Goal: Task Accomplishment & Management: Use online tool/utility

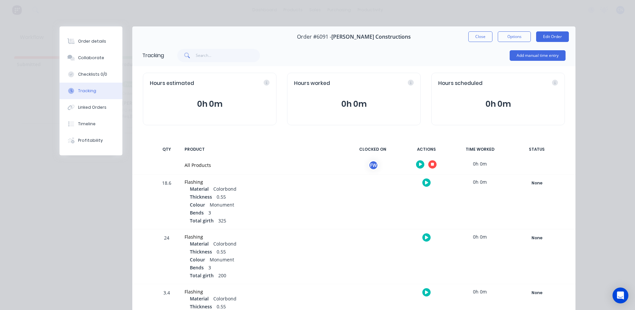
click at [426, 169] on div at bounding box center [426, 164] width 50 height 16
click at [431, 166] on icon "button" at bounding box center [432, 164] width 3 height 4
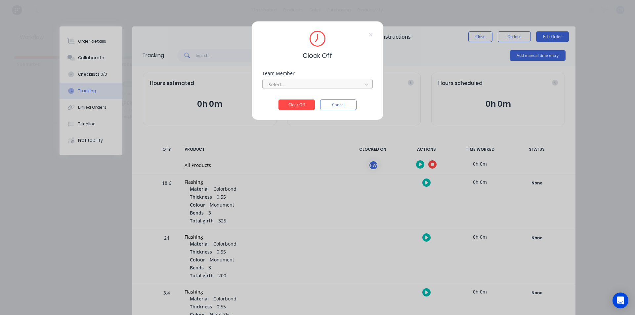
click at [305, 80] on div "Select..." at bounding box center [317, 84] width 110 height 10
click at [286, 101] on div "Fabrication Workshop" at bounding box center [317, 99] width 110 height 12
click at [289, 107] on button "Clock Off" at bounding box center [296, 105] width 36 height 11
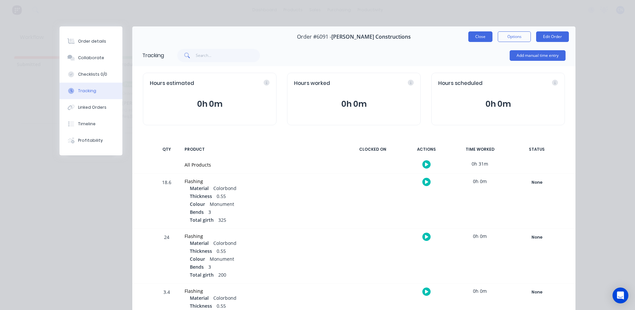
click at [482, 41] on div "Order #6091 - [PERSON_NAME] Constructions Close Options Edit Order" at bounding box center [353, 36] width 443 height 21
click at [482, 40] on button "Close" at bounding box center [480, 36] width 24 height 11
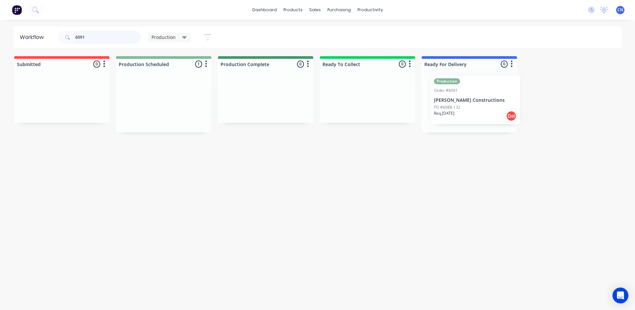
drag, startPoint x: 165, startPoint y: 114, endPoint x: 483, endPoint y: 110, distance: 318.4
click at [483, 110] on div "Submitted 0 Summaries Total order value Invoiced to date To be invoiced Product…" at bounding box center [498, 94] width 1007 height 76
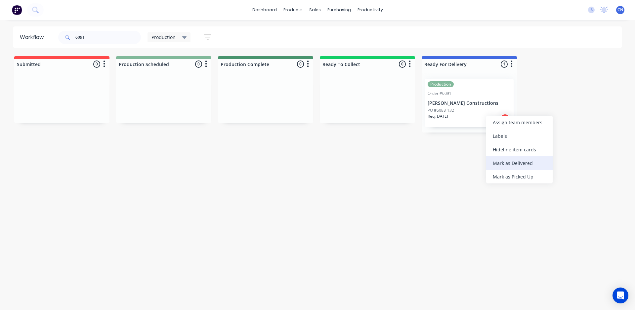
click at [517, 159] on div "Mark as Delivered" at bounding box center [519, 163] width 66 height 14
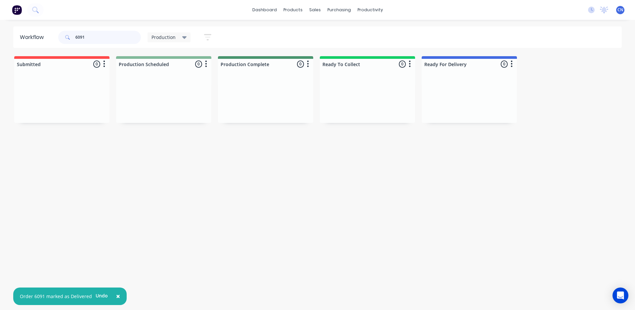
drag, startPoint x: 94, startPoint y: 32, endPoint x: 5, endPoint y: 19, distance: 90.3
click at [6, 19] on div "× Order 6091 marked as Delivered Undo dashboard products sales purchasing produ…" at bounding box center [317, 135] width 635 height 270
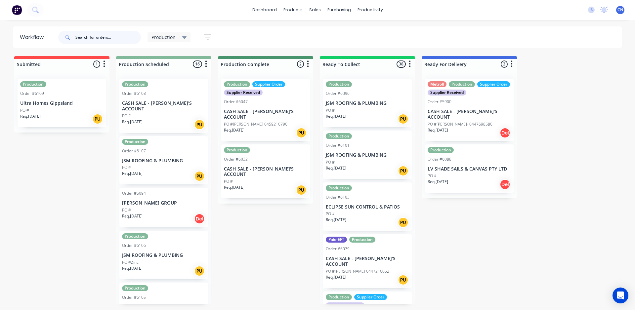
click at [91, 39] on input "text" at bounding box center [107, 37] width 65 height 13
click at [94, 38] on input "61053" at bounding box center [107, 37] width 65 height 13
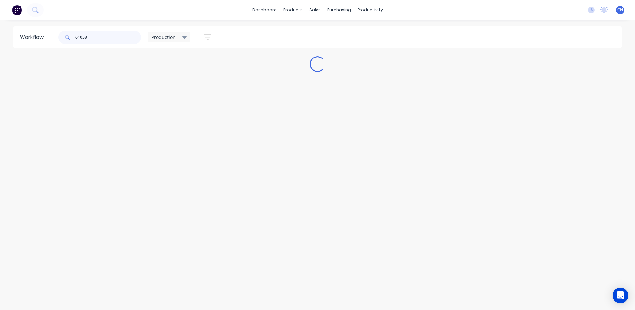
type input "6105"
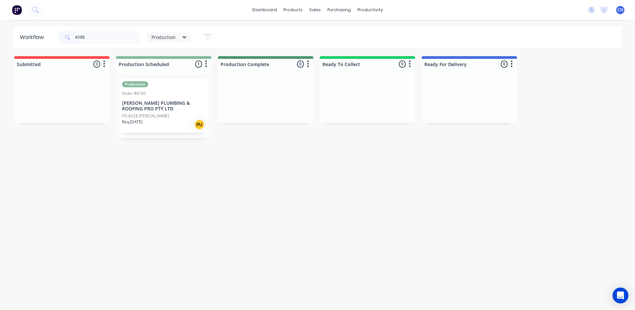
click at [175, 120] on div "Req. [DATE] PU" at bounding box center [163, 124] width 83 height 11
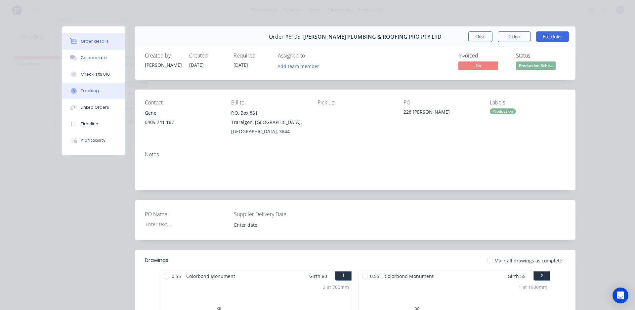
click at [91, 89] on div "Tracking" at bounding box center [90, 91] width 18 height 6
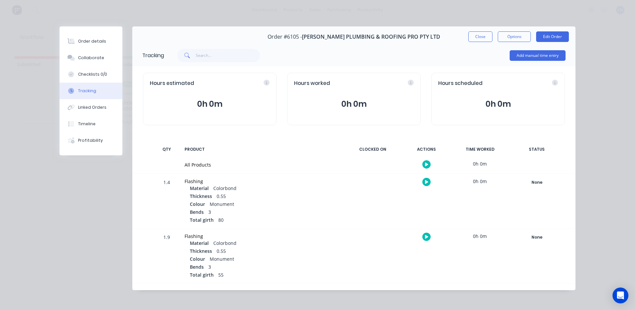
click at [427, 165] on button "button" at bounding box center [426, 164] width 8 height 8
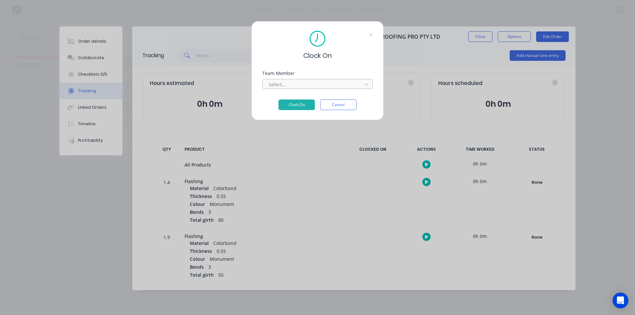
click at [287, 81] on div at bounding box center [313, 84] width 91 height 8
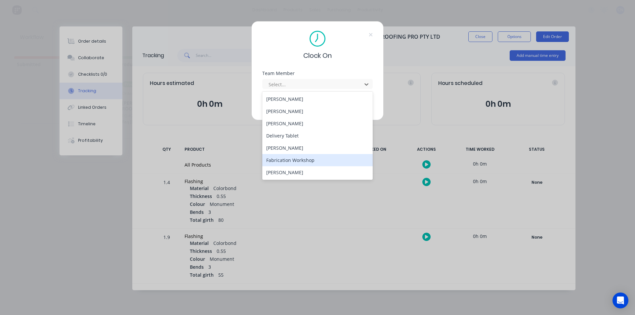
click at [284, 158] on div "Fabrication Workshop" at bounding box center [317, 160] width 110 height 12
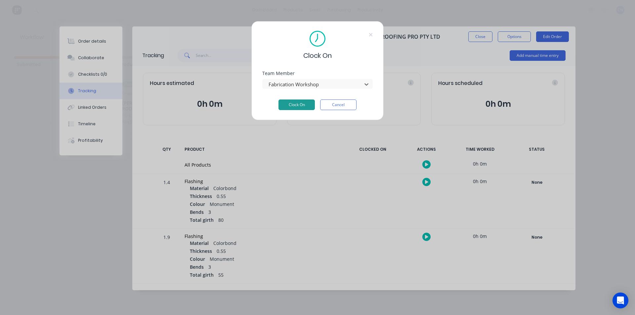
click at [298, 108] on button "Clock On" at bounding box center [296, 105] width 36 height 11
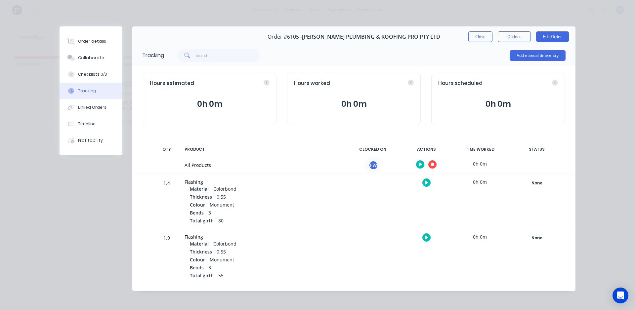
click at [431, 163] on button "button" at bounding box center [432, 164] width 8 height 8
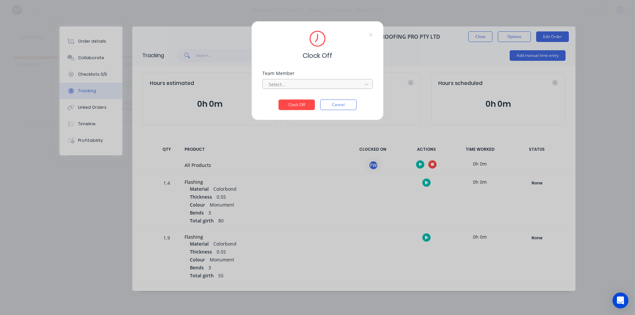
click at [342, 84] on div at bounding box center [313, 84] width 91 height 8
click at [316, 98] on div "Fabrication Workshop" at bounding box center [317, 99] width 110 height 12
click at [299, 104] on button "Clock Off" at bounding box center [296, 105] width 36 height 11
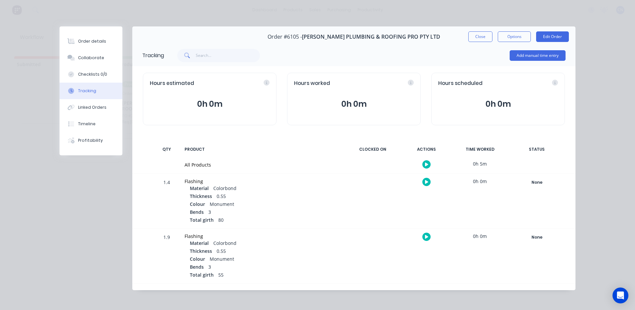
drag, startPoint x: 478, startPoint y: 30, endPoint x: 480, endPoint y: 34, distance: 4.3
click at [478, 31] on div "Order #6105 - [PERSON_NAME] PLUMBING & ROOFING PRO PTY LTD Close Options Edit O…" at bounding box center [353, 36] width 443 height 21
click at [480, 34] on button "Close" at bounding box center [480, 36] width 24 height 11
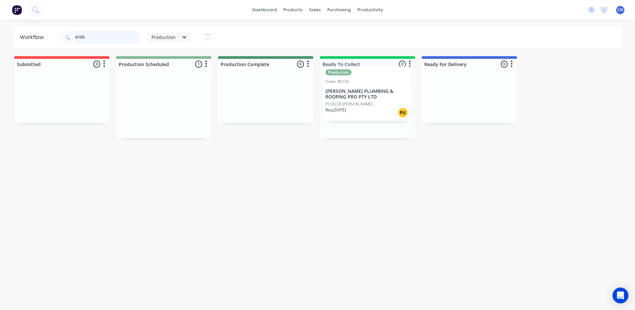
drag, startPoint x: 153, startPoint y: 118, endPoint x: 358, endPoint y: 106, distance: 205.3
click at [358, 106] on div "Submitted 0 Summaries Total order value Invoiced to date To be invoiced Product…" at bounding box center [498, 97] width 1007 height 82
